Goal: Task Accomplishment & Management: Manage account settings

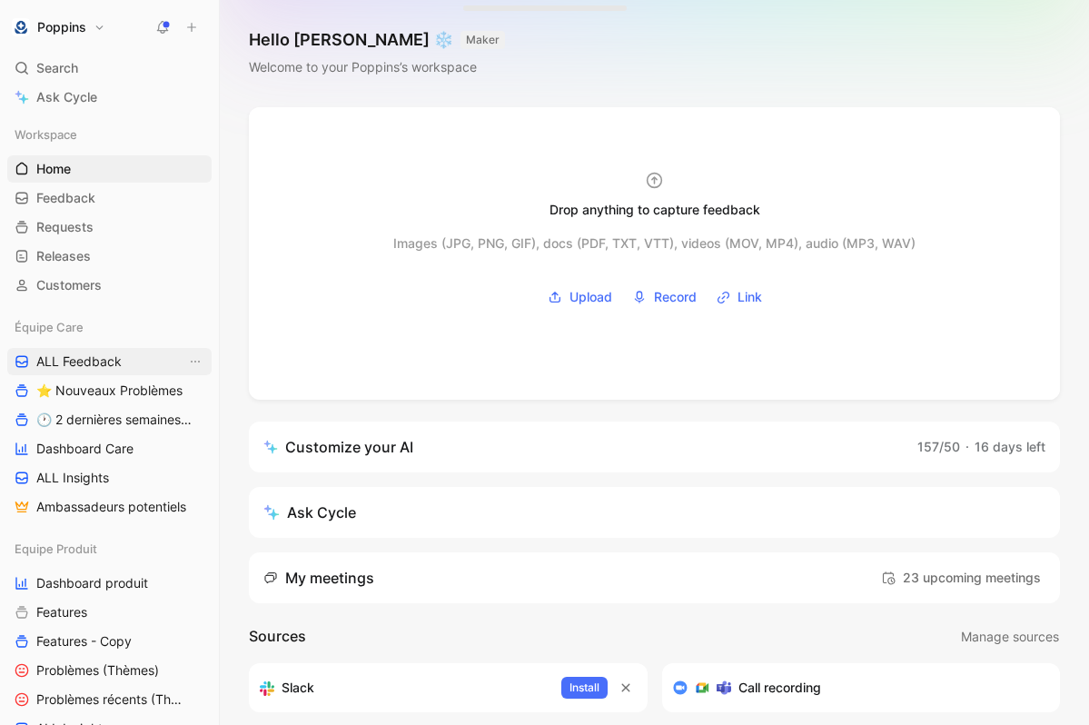
click at [106, 351] on link "ALL Feedback" at bounding box center [109, 361] width 204 height 27
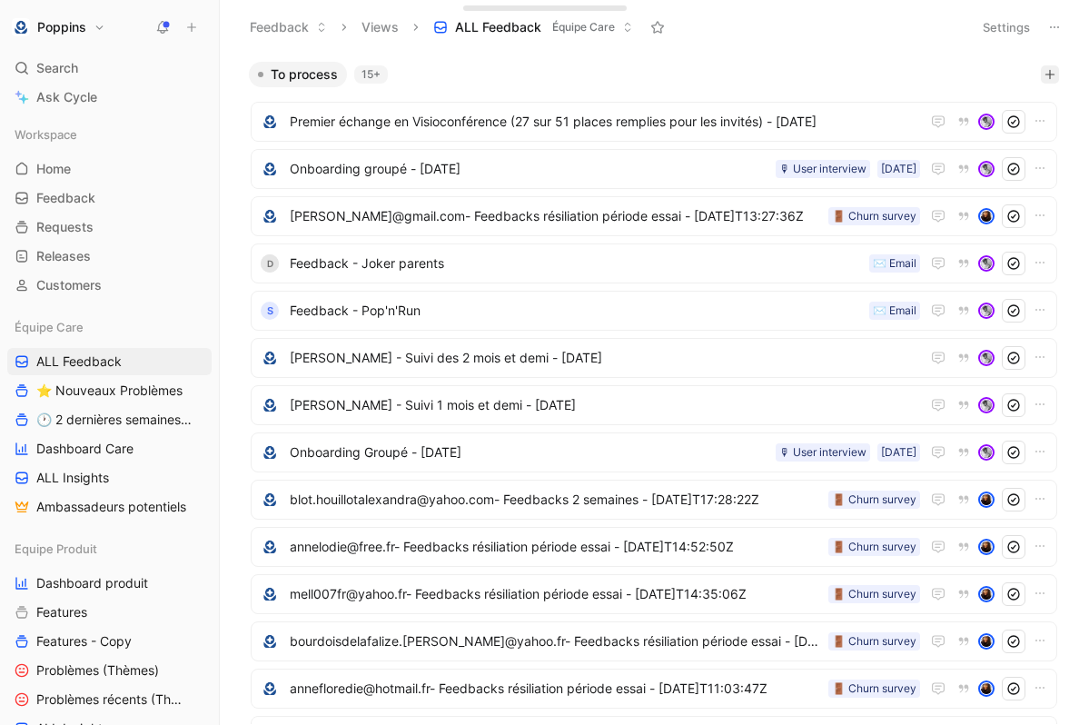
click at [1052, 78] on icon "button" at bounding box center [1049, 74] width 11 height 11
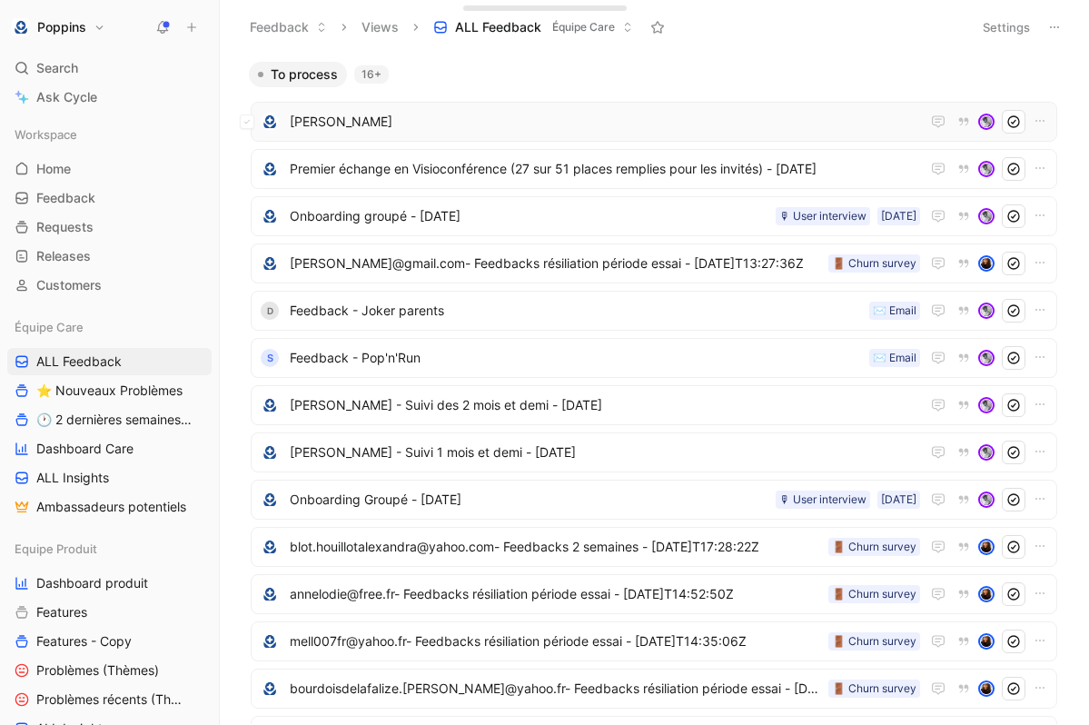
click at [699, 118] on span "[PERSON_NAME]" at bounding box center [605, 122] width 630 height 22
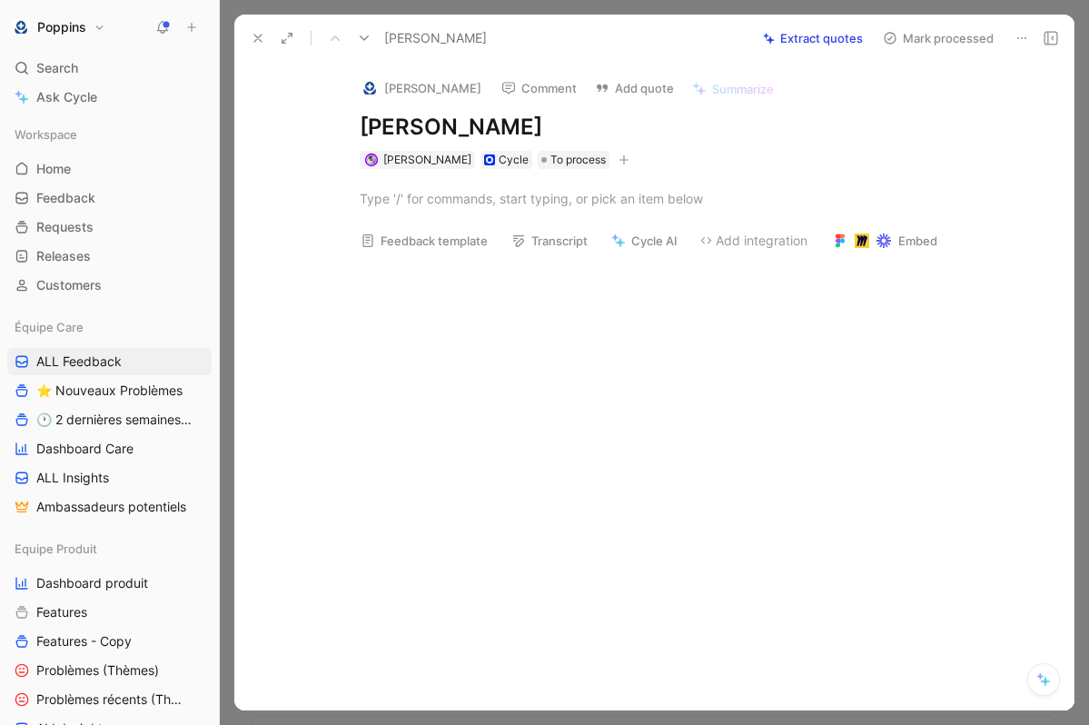
click at [542, 274] on div at bounding box center [673, 373] width 802 height 217
click at [433, 197] on div at bounding box center [674, 198] width 628 height 19
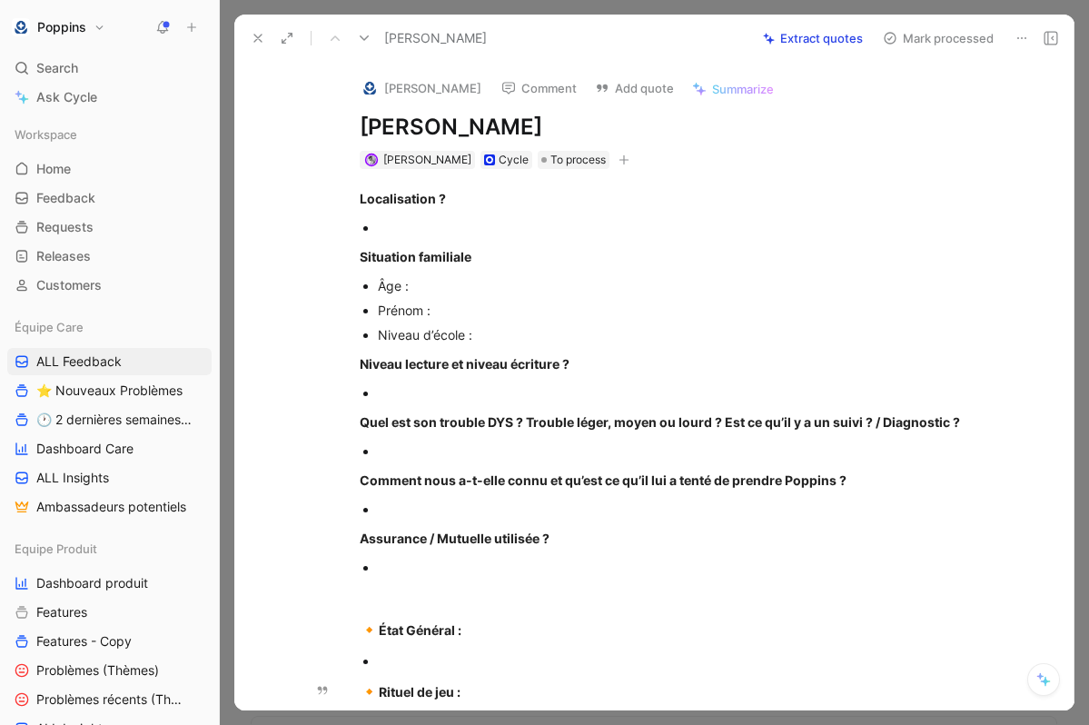
click at [247, 38] on button at bounding box center [257, 37] width 25 height 25
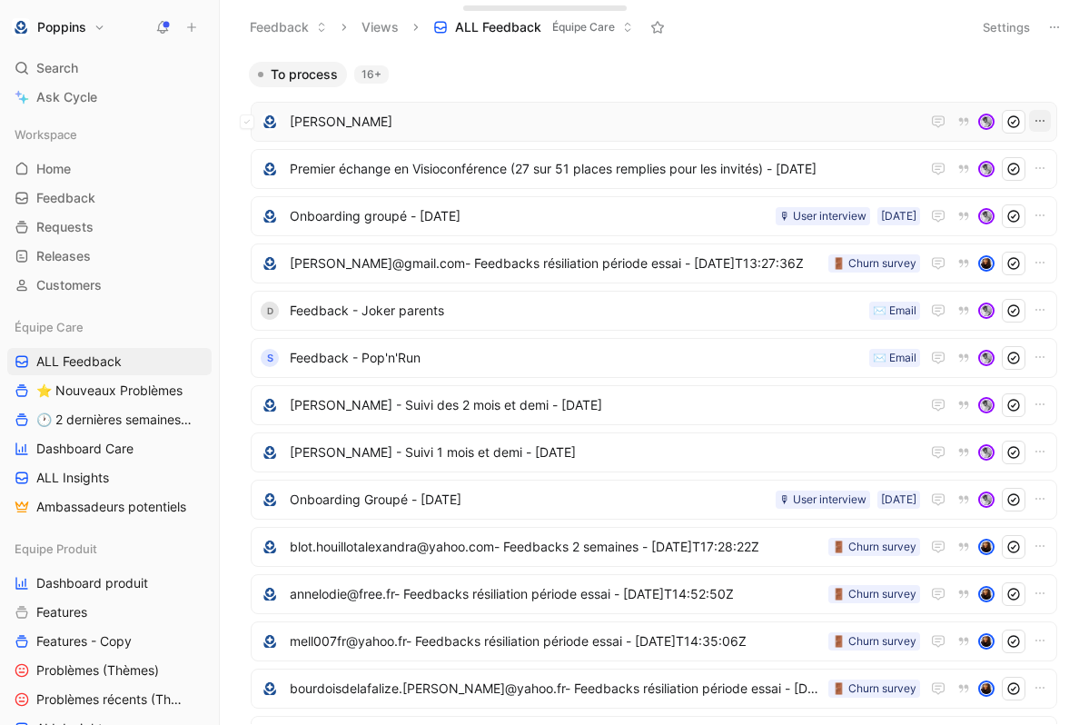
click at [1040, 124] on icon "button" at bounding box center [1040, 121] width 15 height 15
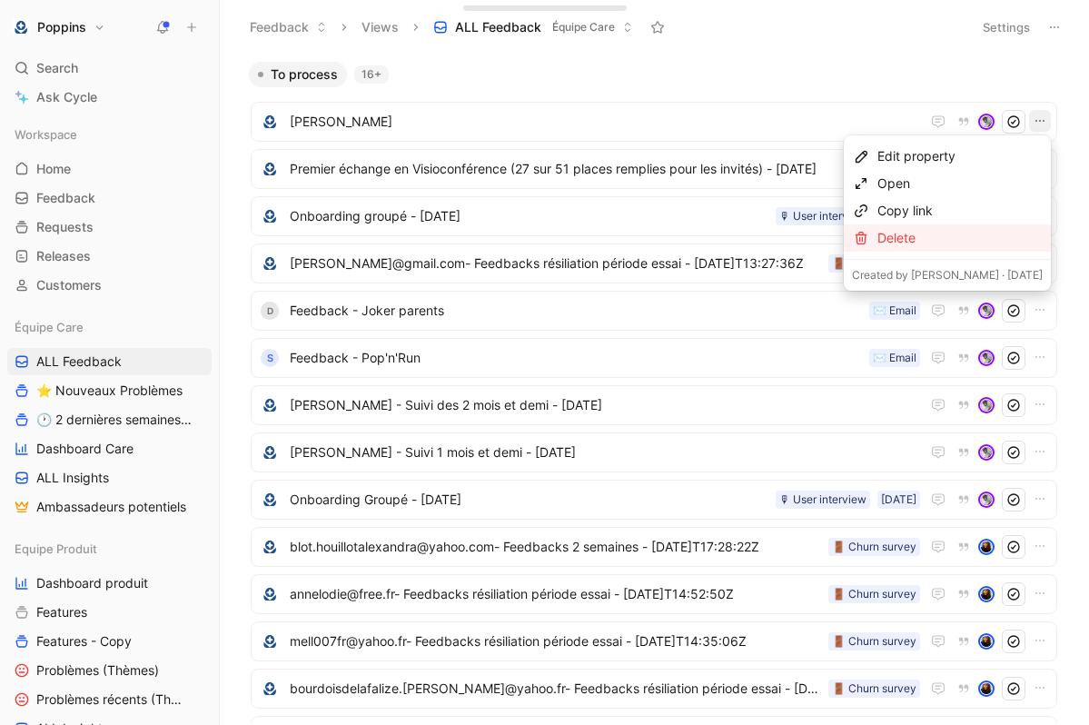
click at [994, 232] on div "Delete" at bounding box center [959, 238] width 165 height 22
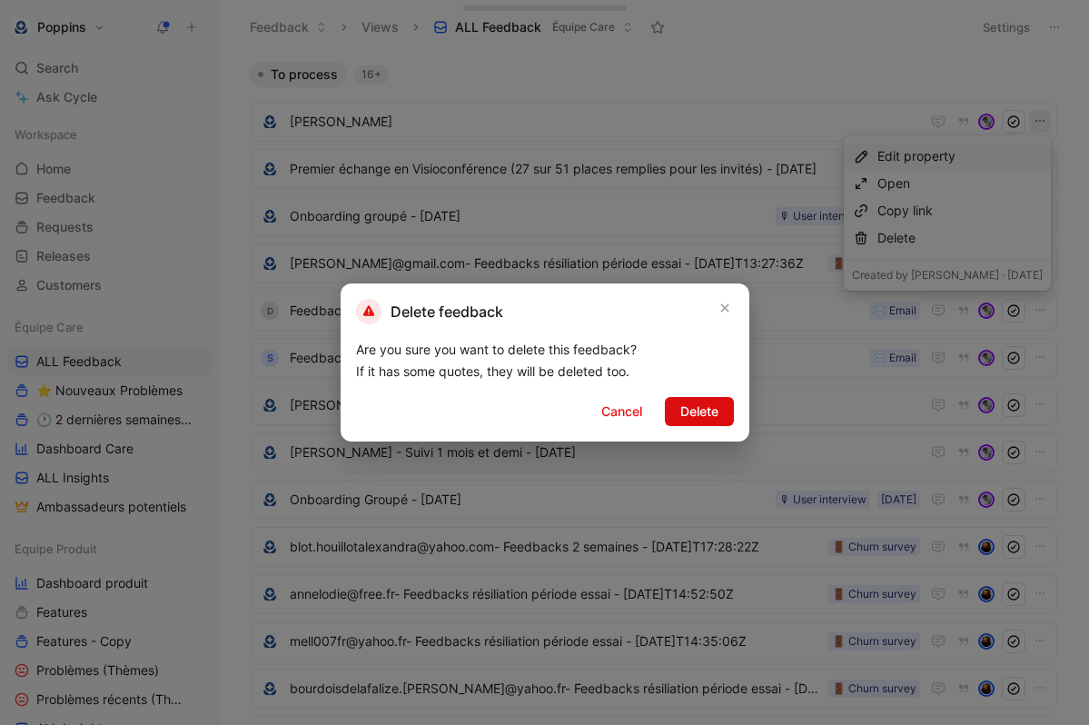
click at [721, 400] on button "Delete" at bounding box center [699, 411] width 69 height 29
